Goal: Task Accomplishment & Management: Complete application form

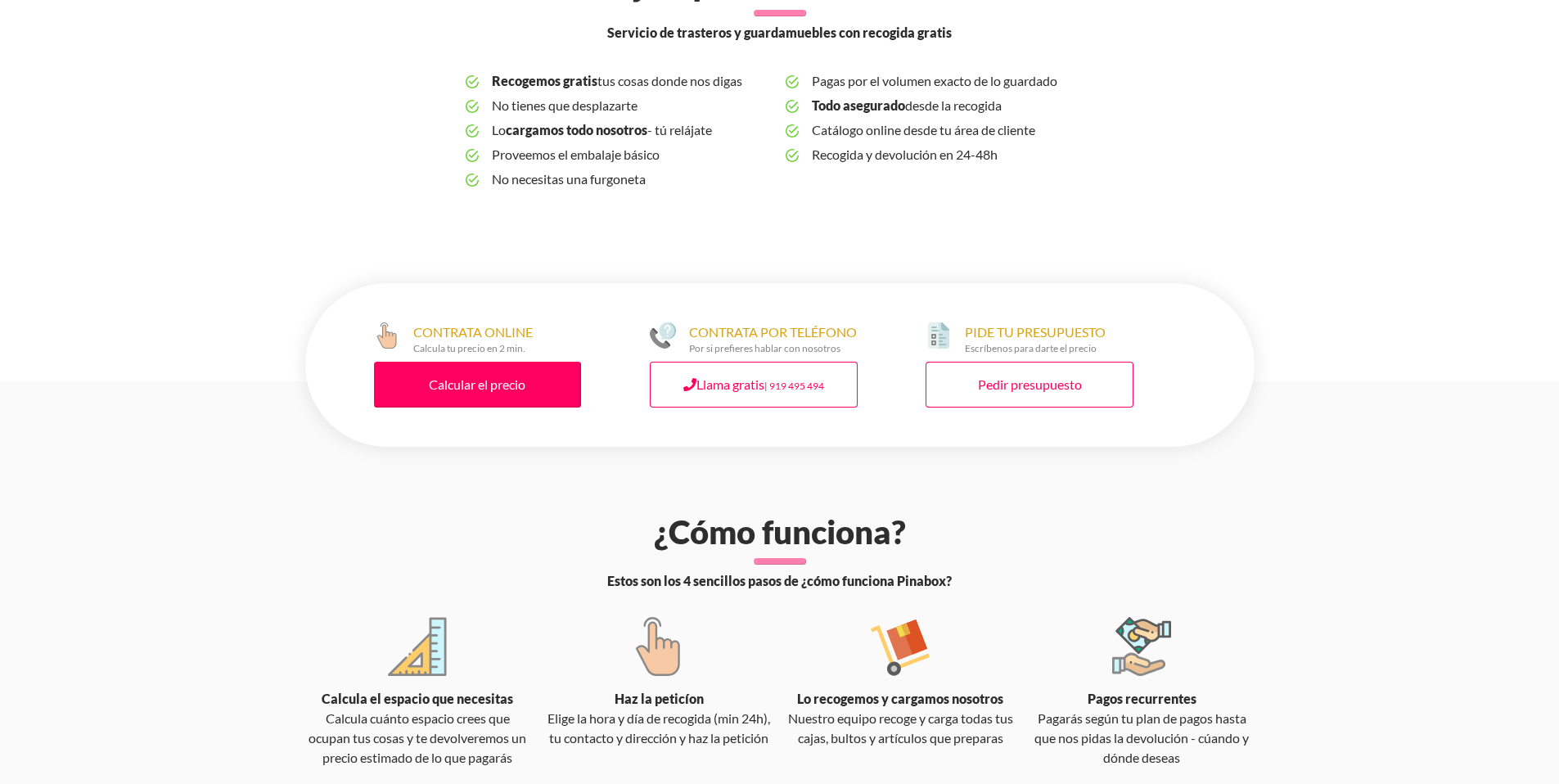
scroll to position [654, 0]
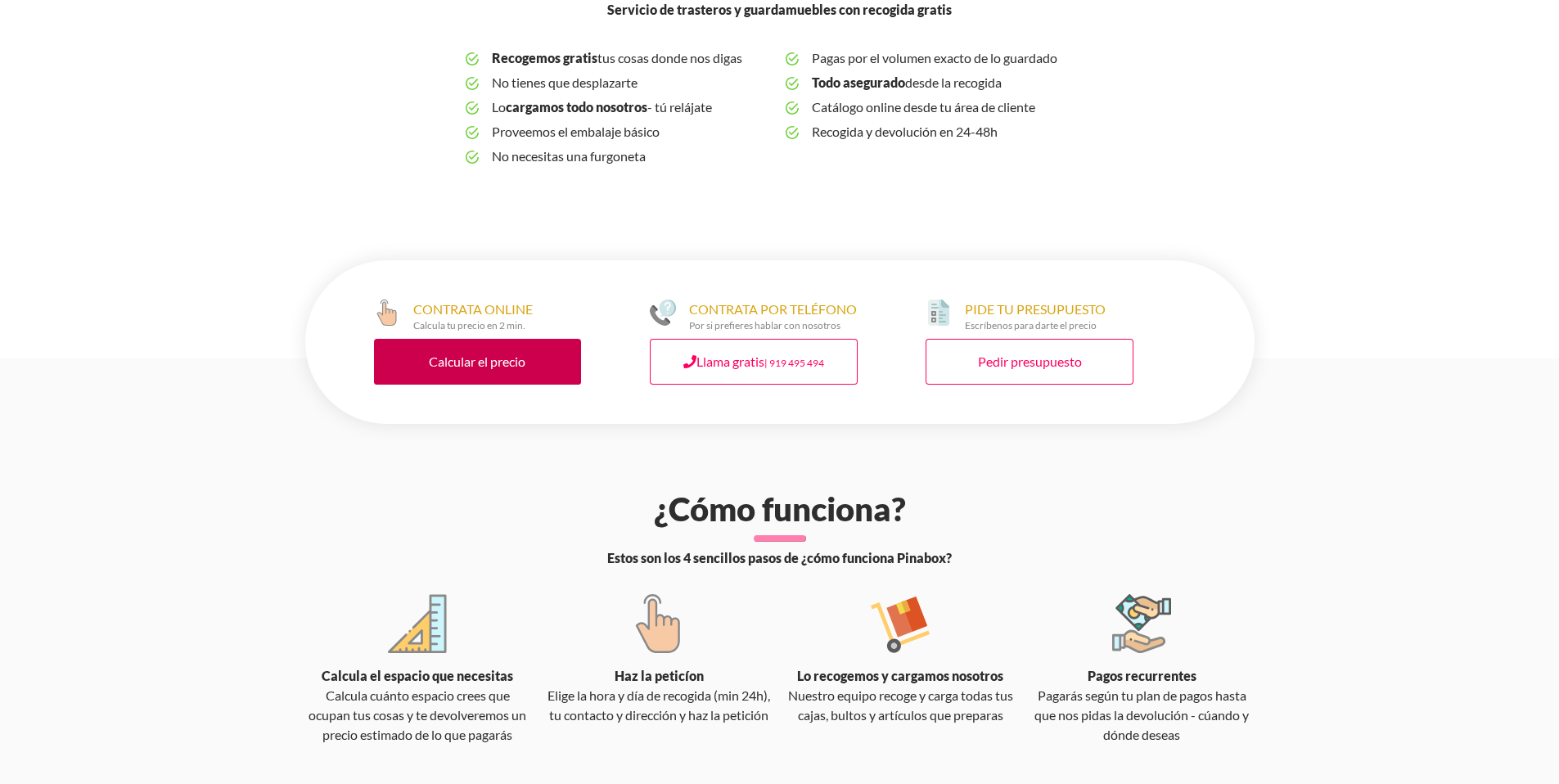
click at [505, 365] on link "Calcular el precio" at bounding box center [478, 361] width 208 height 45
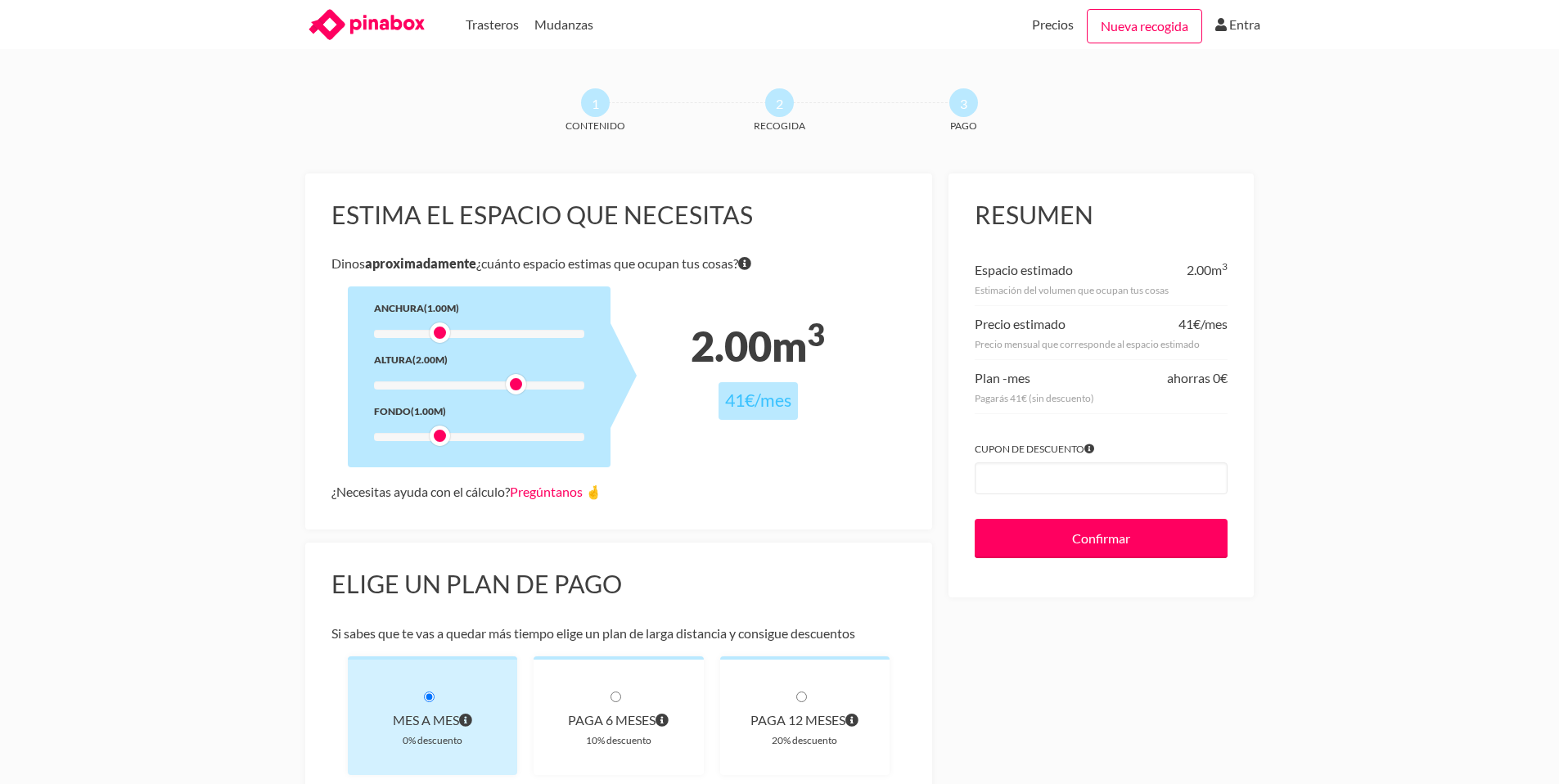
drag, startPoint x: 442, startPoint y: 385, endPoint x: 517, endPoint y: 390, distance: 75.2
click at [517, 390] on div at bounding box center [516, 384] width 20 height 20
drag, startPoint x: 444, startPoint y: 333, endPoint x: 478, endPoint y: 334, distance: 34.0
click at [478, 334] on div at bounding box center [478, 333] width 20 height 20
drag, startPoint x: 438, startPoint y: 436, endPoint x: 479, endPoint y: 440, distance: 41.2
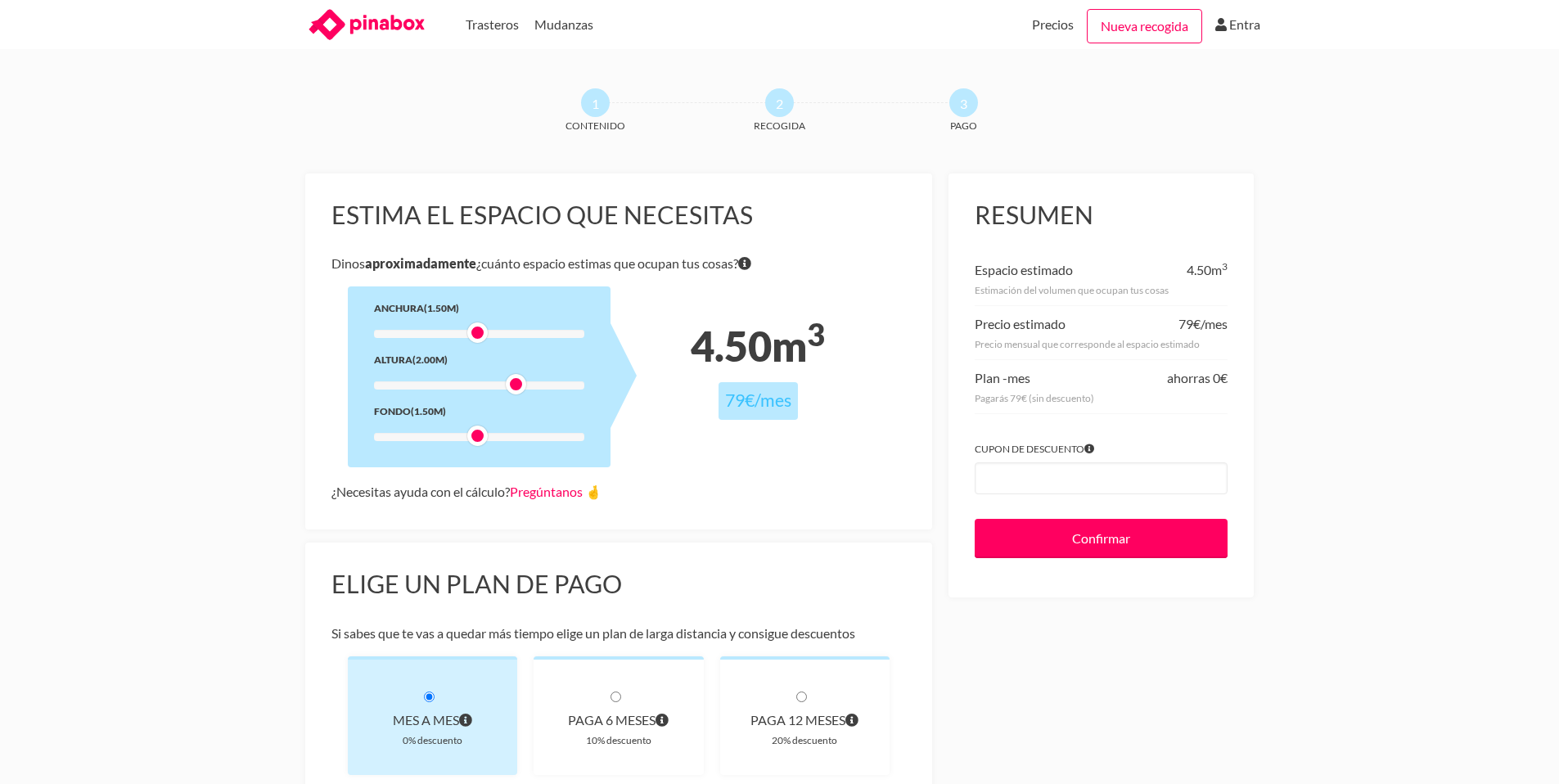
click at [479, 440] on div at bounding box center [478, 435] width 20 height 20
click at [508, 386] on div at bounding box center [516, 384] width 20 height 20
drag, startPoint x: 478, startPoint y: 334, endPoint x: 467, endPoint y: 336, distance: 11.2
click at [467, 336] on div at bounding box center [459, 333] width 20 height 20
drag, startPoint x: 474, startPoint y: 435, endPoint x: 454, endPoint y: 439, distance: 20.4
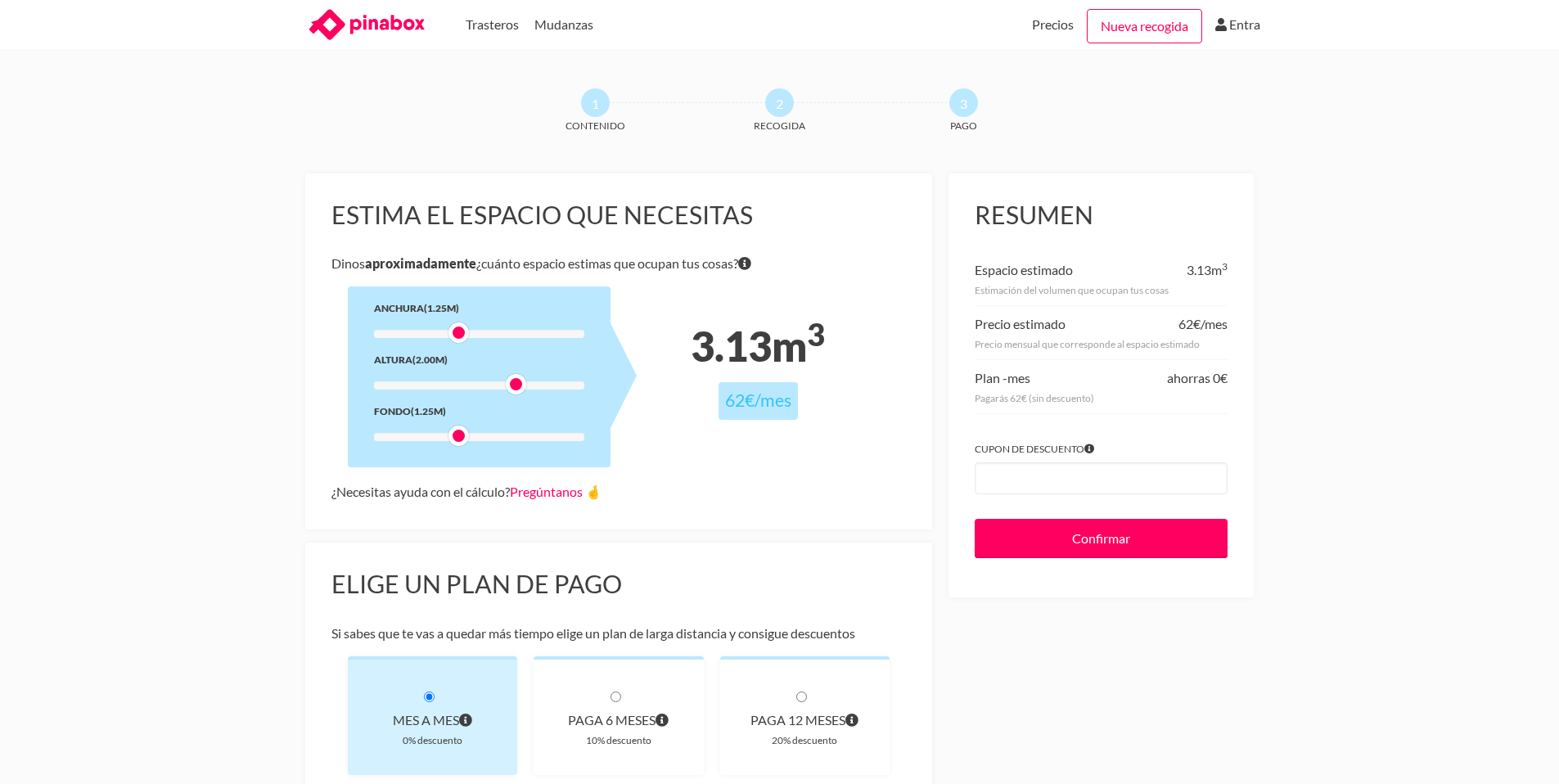
click at [454, 439] on div at bounding box center [459, 435] width 20 height 20
drag, startPoint x: 514, startPoint y: 383, endPoint x: 530, endPoint y: 381, distance: 16.1
click at [530, 381] on div at bounding box center [536, 384] width 20 height 20
drag, startPoint x: 533, startPoint y: 382, endPoint x: 569, endPoint y: 386, distance: 36.2
click at [569, 386] on div at bounding box center [574, 384] width 20 height 20
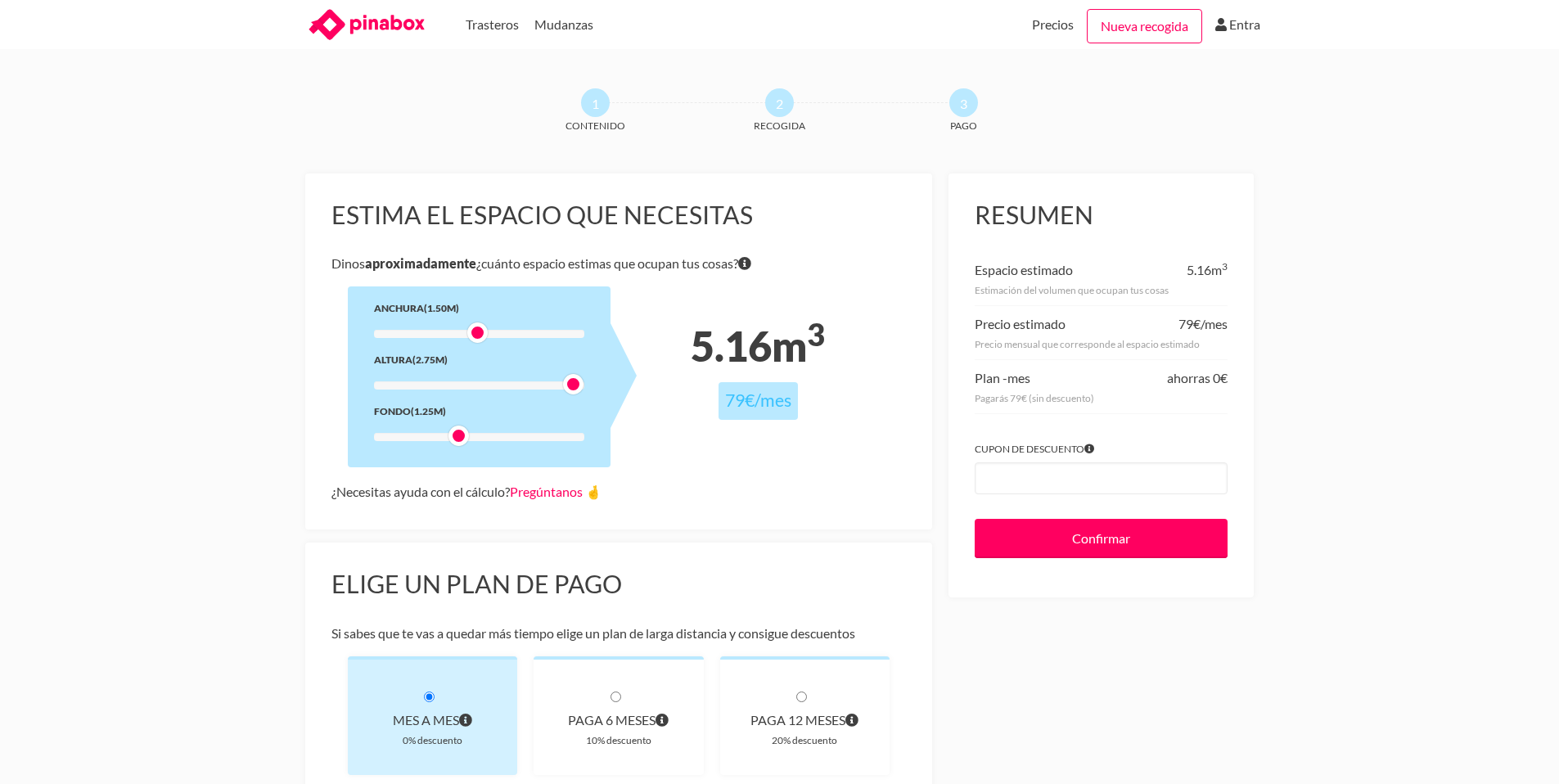
drag, startPoint x: 456, startPoint y: 331, endPoint x: 478, endPoint y: 334, distance: 22.2
click at [478, 334] on div at bounding box center [478, 333] width 20 height 20
drag, startPoint x: 456, startPoint y: 436, endPoint x: 470, endPoint y: 440, distance: 14.6
click at [470, 440] on div at bounding box center [478, 435] width 20 height 20
drag, startPoint x: 477, startPoint y: 334, endPoint x: 486, endPoint y: 336, distance: 9.2
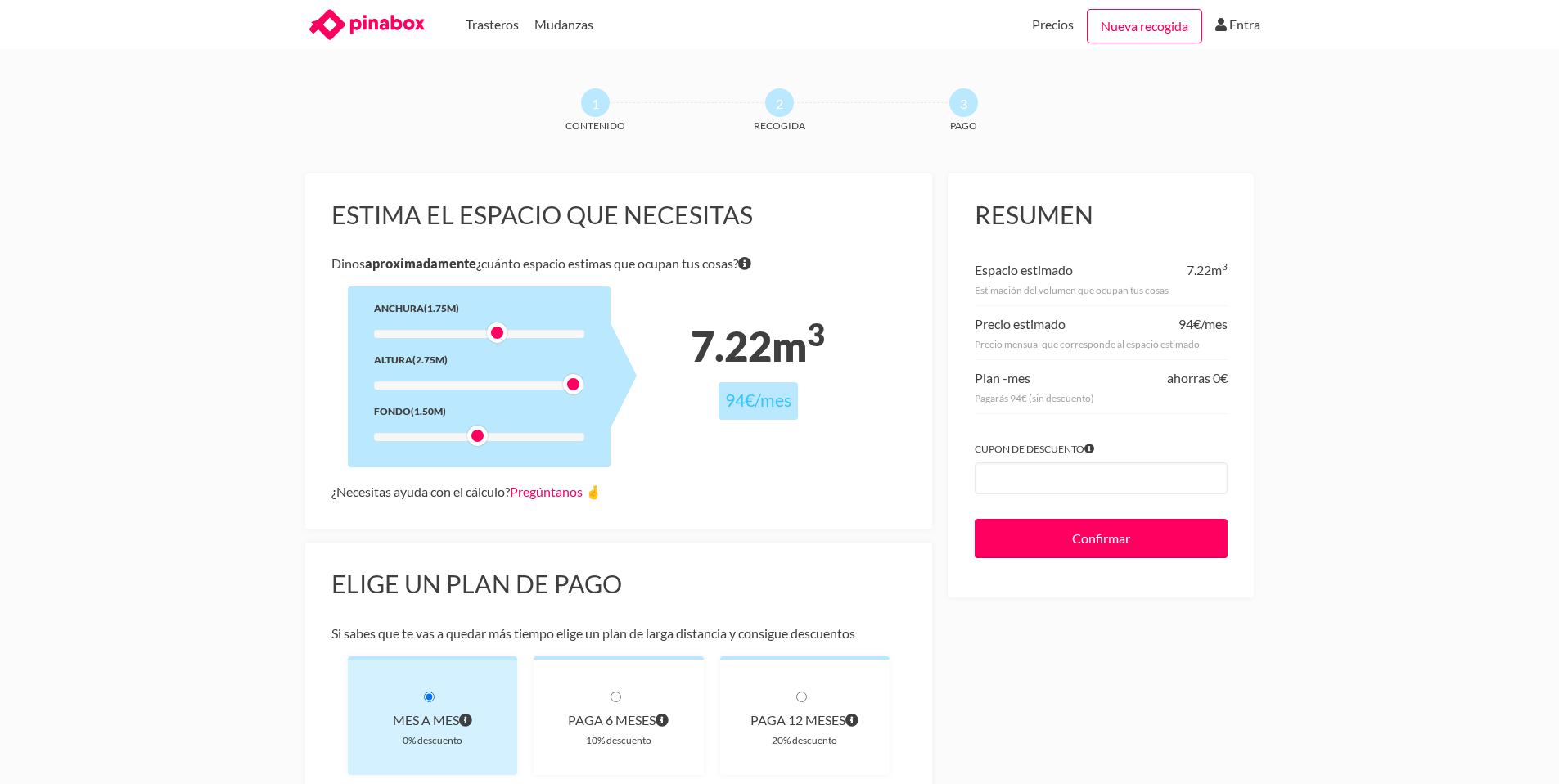
click at [486, 336] on div at bounding box center [479, 334] width 211 height 8
drag, startPoint x: 472, startPoint y: 439, endPoint x: 485, endPoint y: 439, distance: 13.0
click at [485, 439] on div at bounding box center [479, 437] width 211 height 8
drag, startPoint x: 574, startPoint y: 384, endPoint x: 551, endPoint y: 385, distance: 23.0
click at [551, 385] on div at bounding box center [554, 384] width 20 height 20
